Goal: Transaction & Acquisition: Purchase product/service

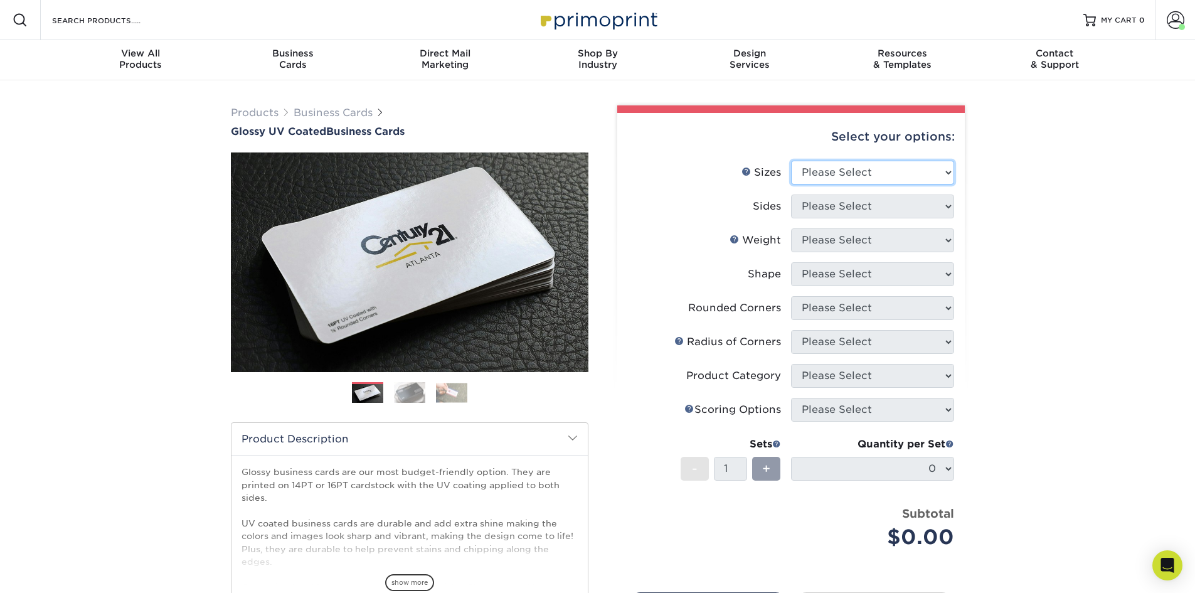
click at [849, 175] on select "Please Select 1.5" x 3.5" - Mini 1.75" x 3.5" - Mini 2" x 2" - Square 2" x 3" -…" at bounding box center [872, 173] width 163 height 24
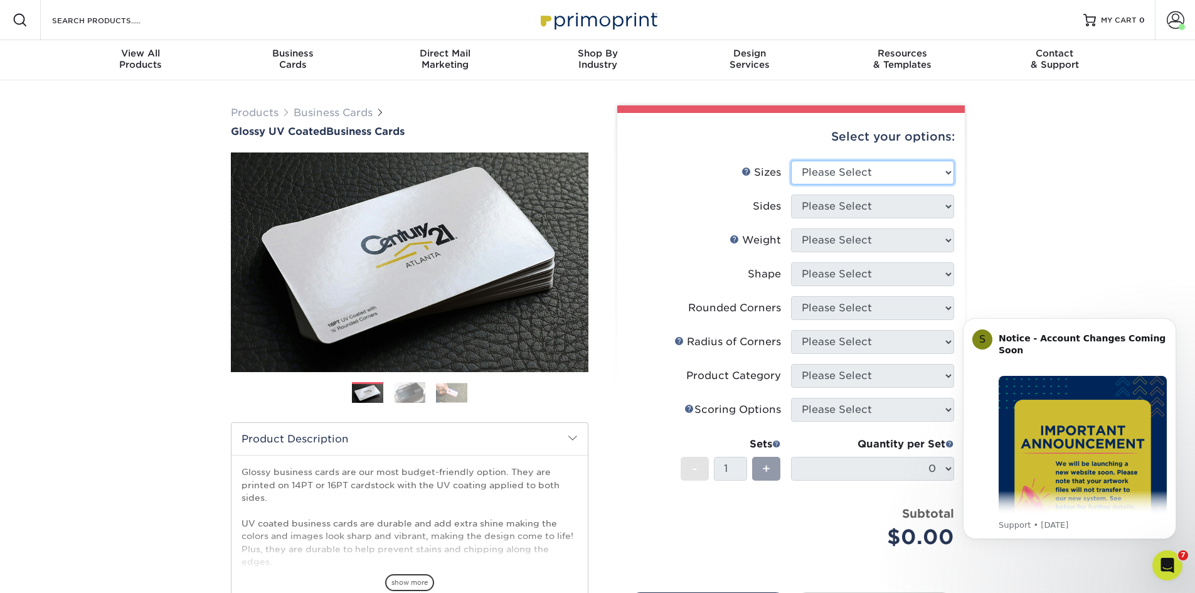
select select "3.50x4.00"
click at [791, 161] on select "Please Select 1.5" x 3.5" - Mini 1.75" x 3.5" - Mini 2" x 2" - Square 2" x 3" -…" at bounding box center [872, 173] width 163 height 24
click at [872, 204] on select "Please Select Print Both Sides Print Front Only" at bounding box center [872, 206] width 163 height 24
select select "13abbda7-1d64-4f25-8bb2-c179b224825d"
click at [791, 194] on select "Please Select Print Both Sides Print Front Only" at bounding box center [872, 206] width 163 height 24
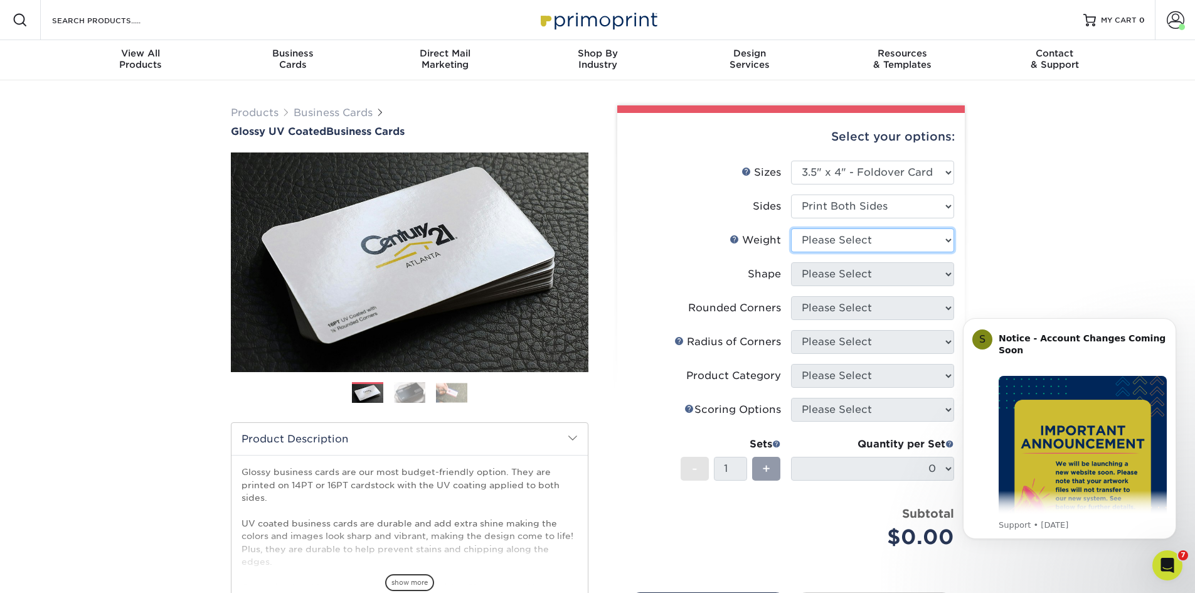
click at [865, 245] on select "Please Select 14PT" at bounding box center [872, 240] width 163 height 24
select select "14PT"
click at [791, 228] on select "Please Select 14PT" at bounding box center [872, 240] width 163 height 24
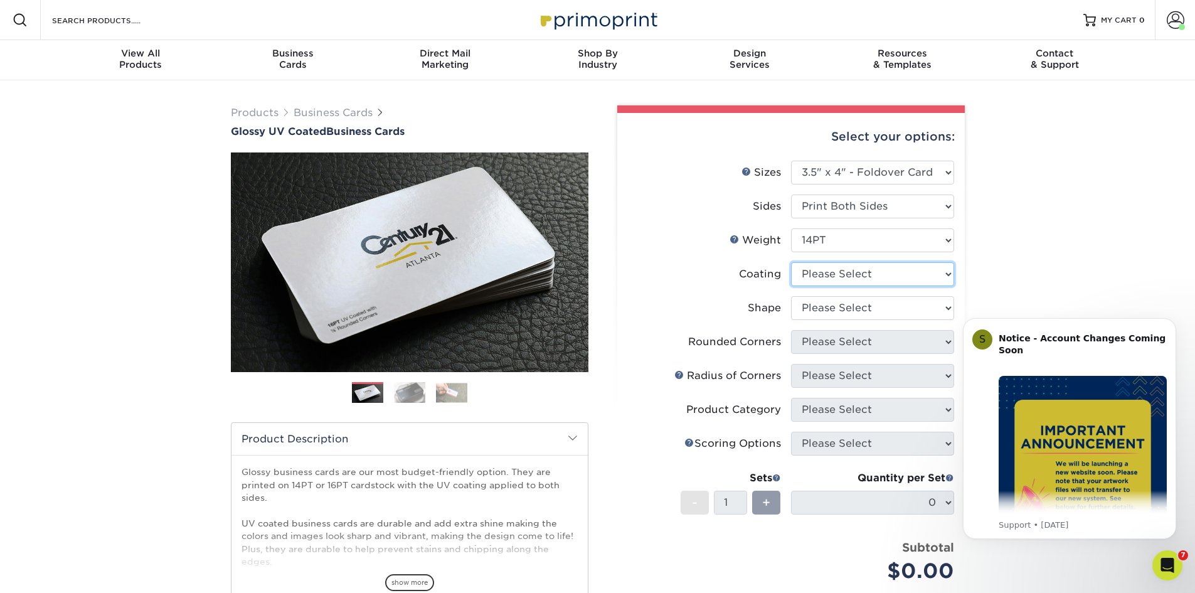
click at [864, 277] on select at bounding box center [872, 274] width 163 height 24
select select "ae367451-b2b8-45df-a344-0f05b6a12993"
click at [791, 262] on select at bounding box center [872, 274] width 163 height 24
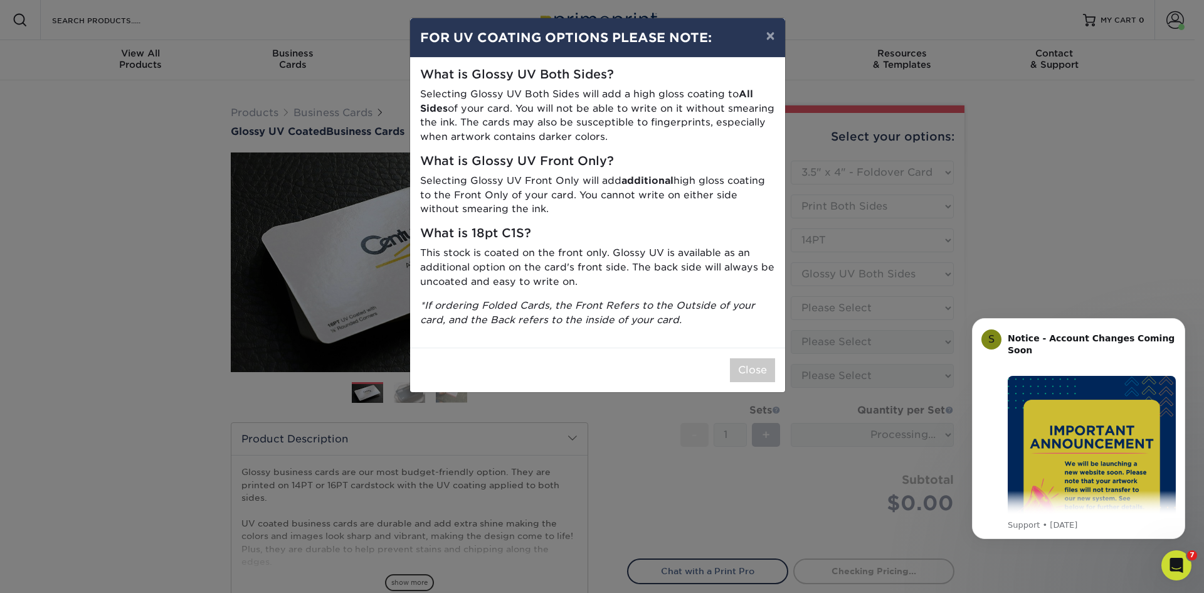
click at [719, 347] on div "What is Glossy UV Both Sides? Selecting Glossy UV Both Sides will add a high gl…" at bounding box center [597, 203] width 375 height 290
click at [753, 381] on button "Close" at bounding box center [752, 370] width 45 height 24
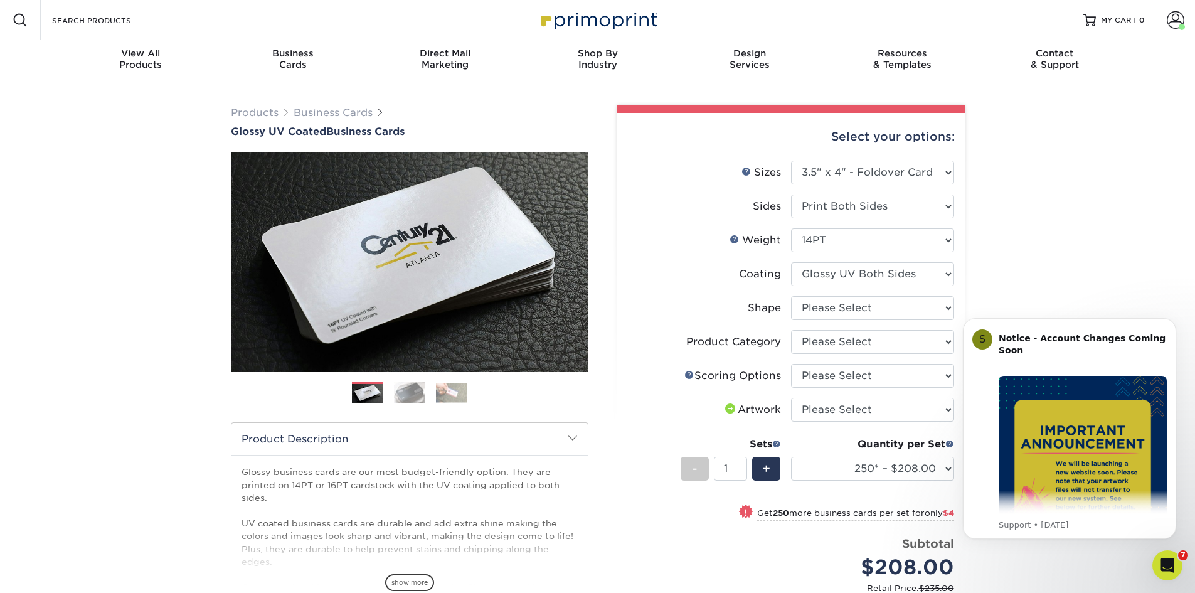
scroll to position [63, 0]
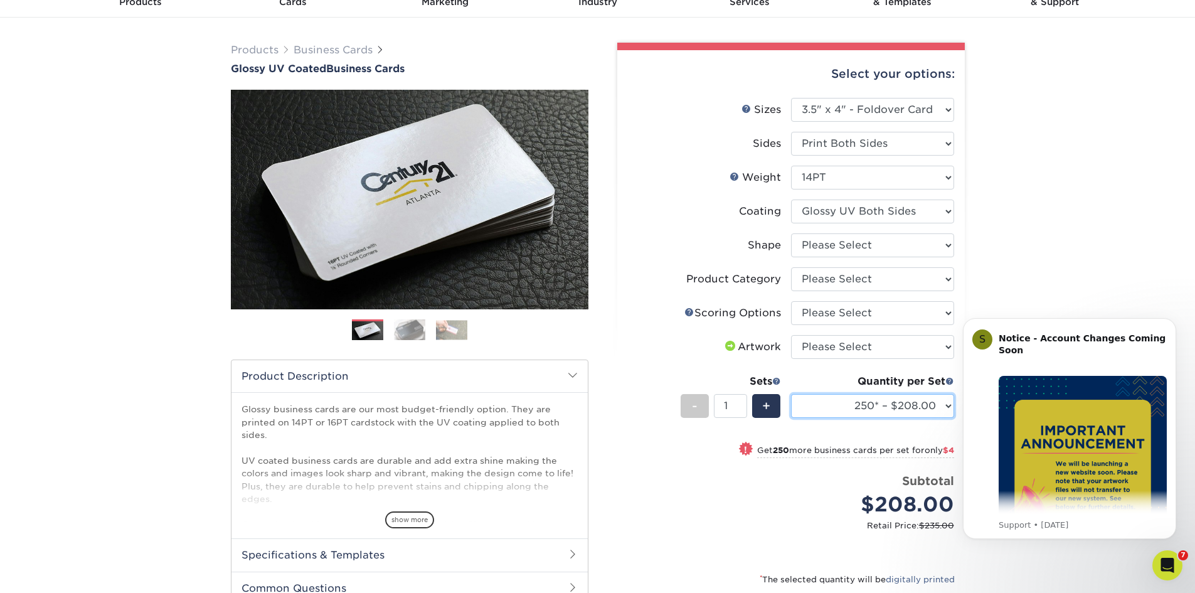
click at [850, 407] on select "250* – $208.00 500 – $212.00 1000 – $216.00 2500 – $302.00 5000 – $489.00" at bounding box center [872, 406] width 163 height 24
click at [877, 115] on select "Please Select 1.5" x 3.5" - Mini 1.75" x 3.5" - Mini 2" x 2" - Square 2" x 3" -…" at bounding box center [872, 110] width 163 height 24
select select "2.50x2.50"
click at [791, 98] on select "Please Select 1.5" x 3.5" - Mini 1.75" x 3.5" - Mini 2" x 2" - Square 2" x 3" -…" at bounding box center [872, 110] width 163 height 24
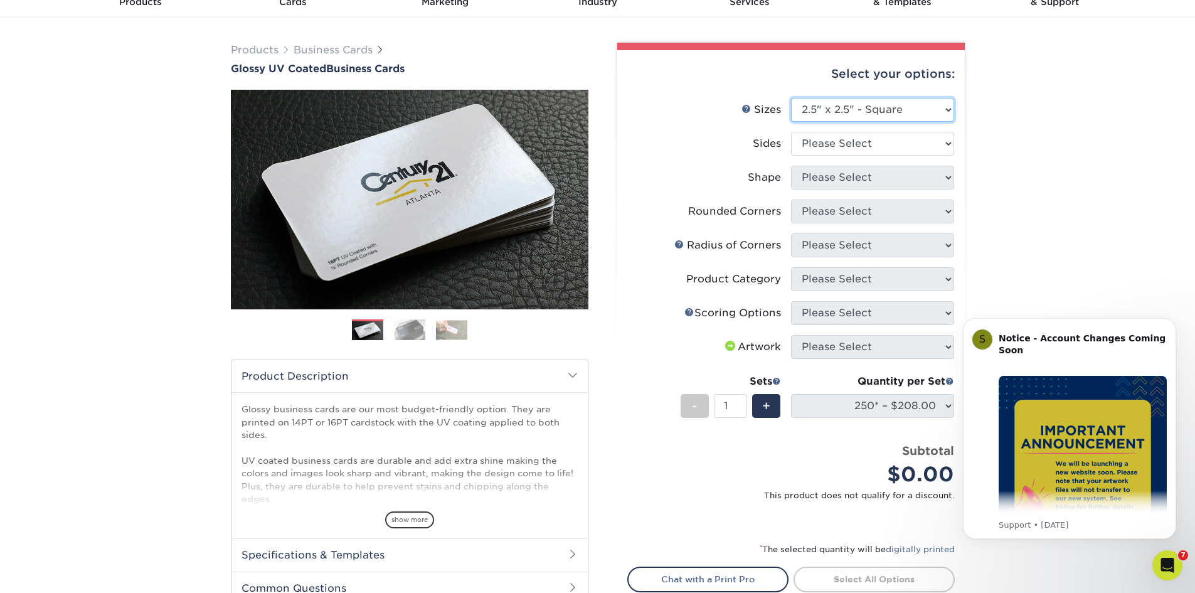
select select "-1"
select select
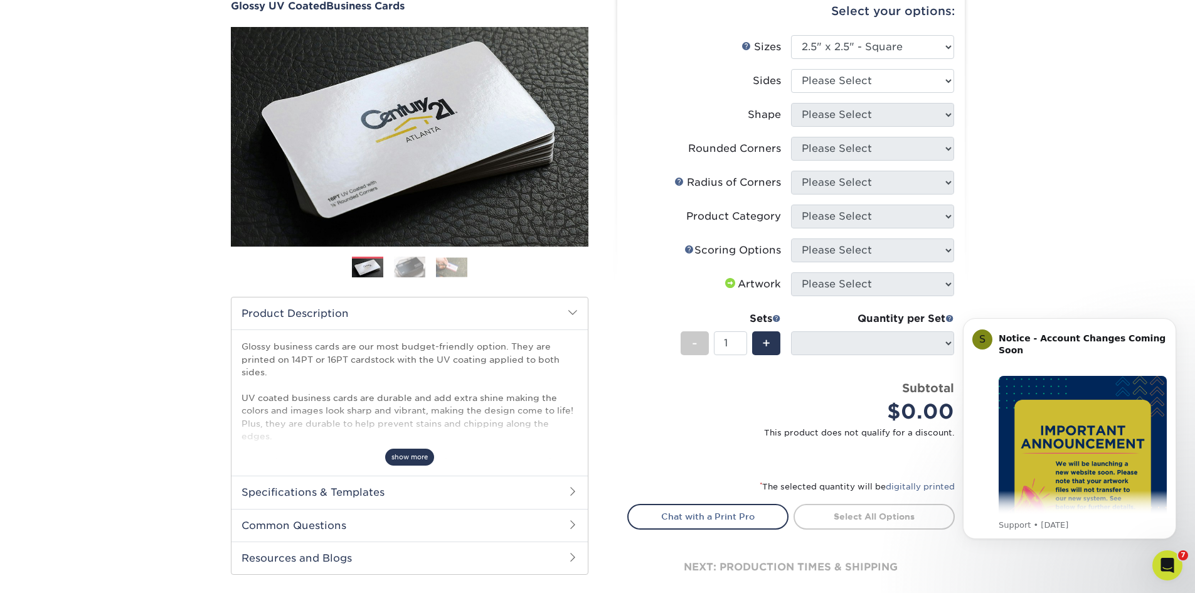
click at [427, 460] on span "show more" at bounding box center [409, 456] width 49 height 17
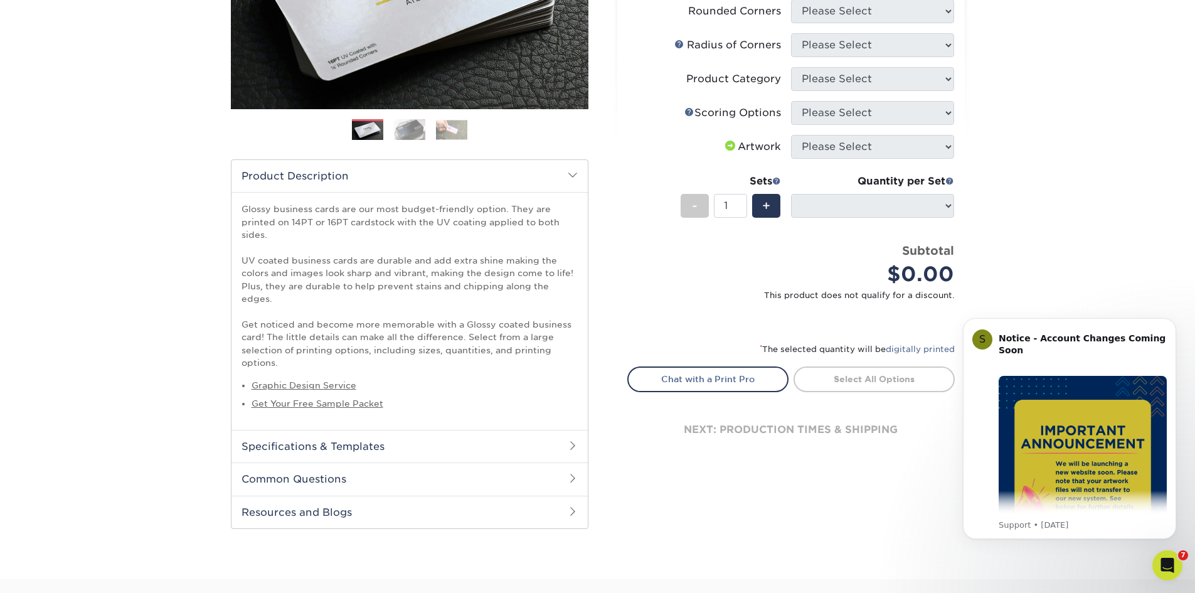
scroll to position [376, 0]
